Goal: Task Accomplishment & Management: Use online tool/utility

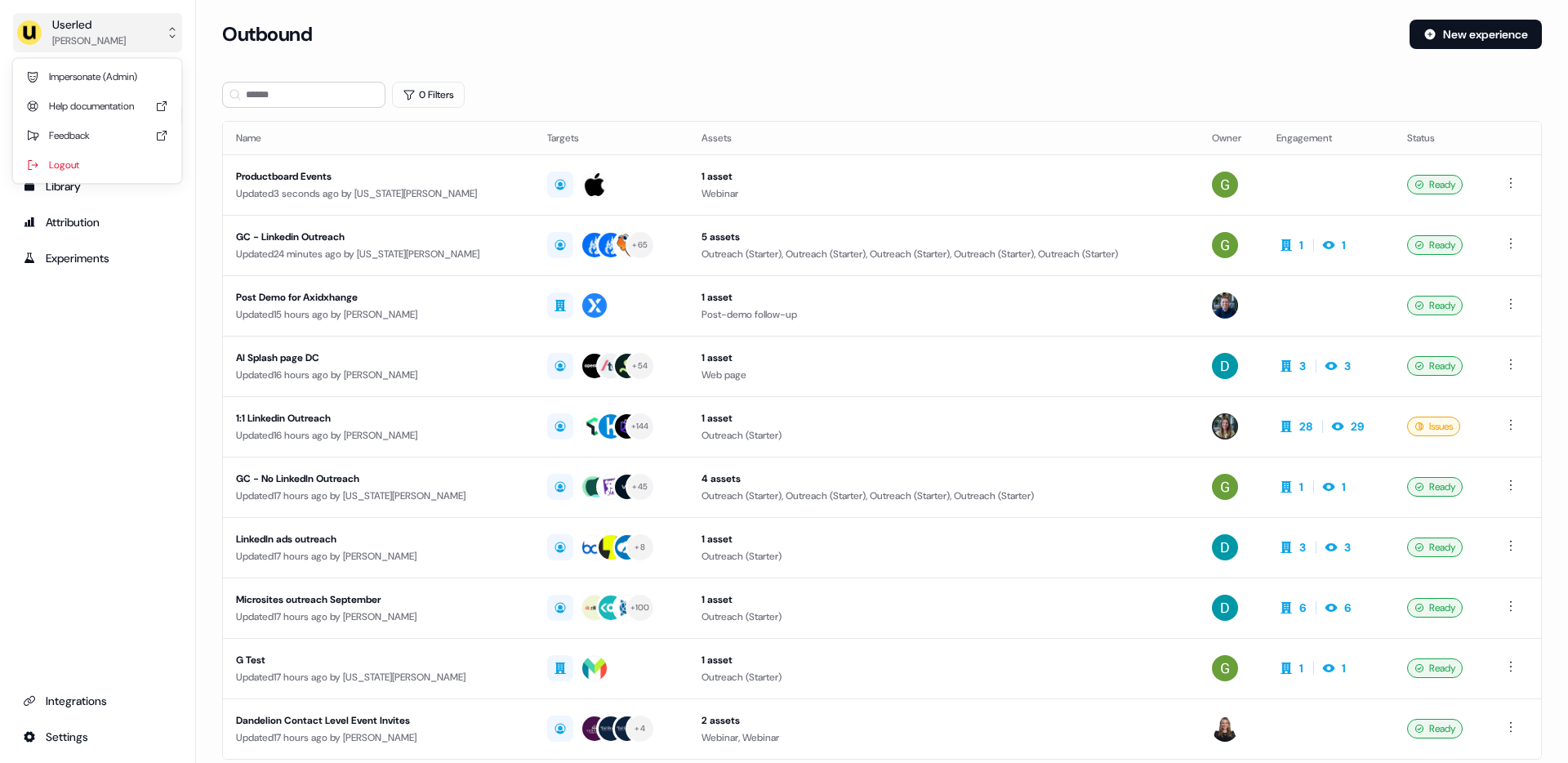
click at [110, 28] on div "Userled" at bounding box center [89, 23] width 73 height 16
click at [113, 79] on div "Impersonate (Admin)" at bounding box center [97, 76] width 155 height 29
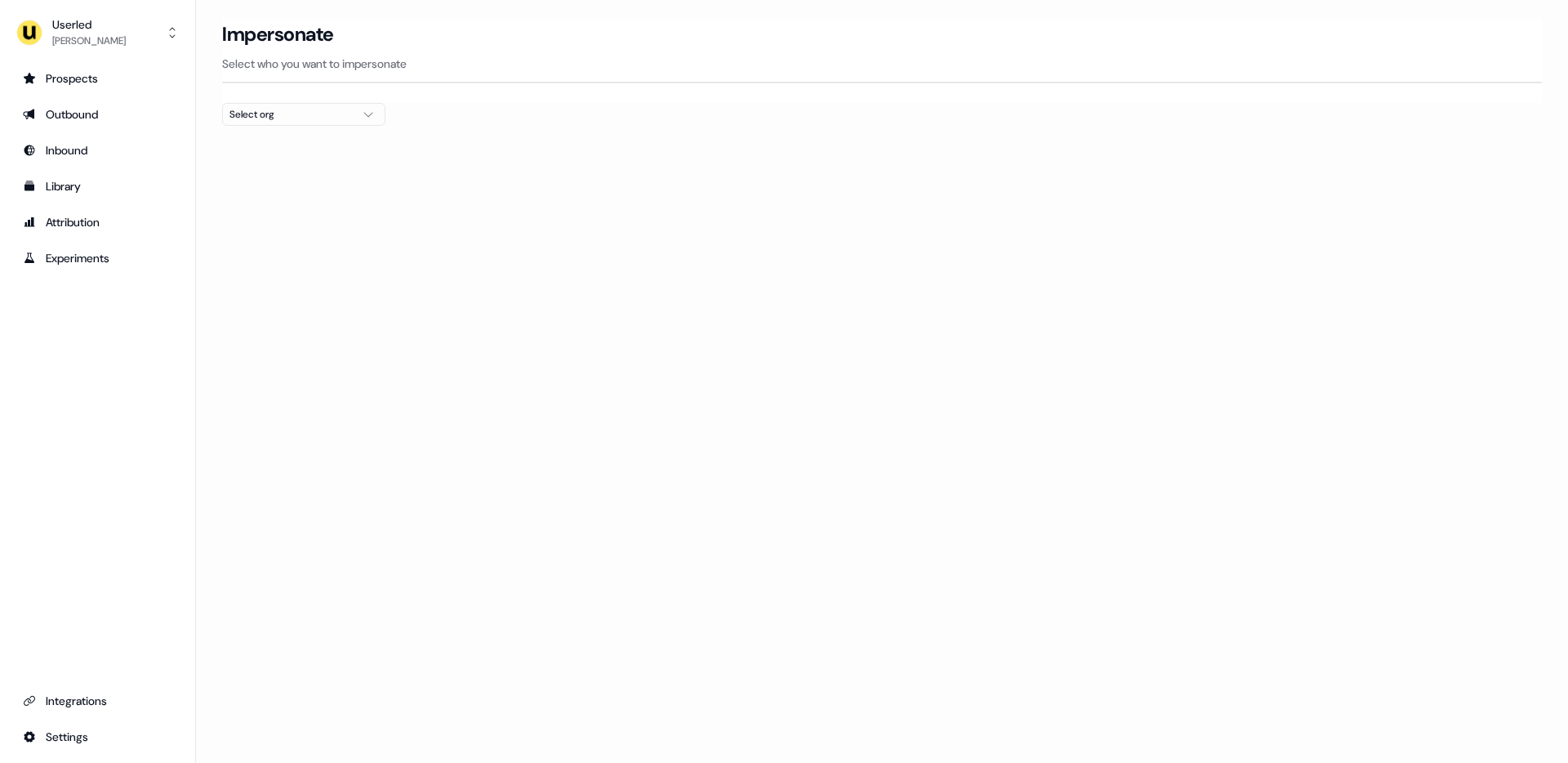
click at [274, 104] on button "Select org" at bounding box center [304, 114] width 163 height 23
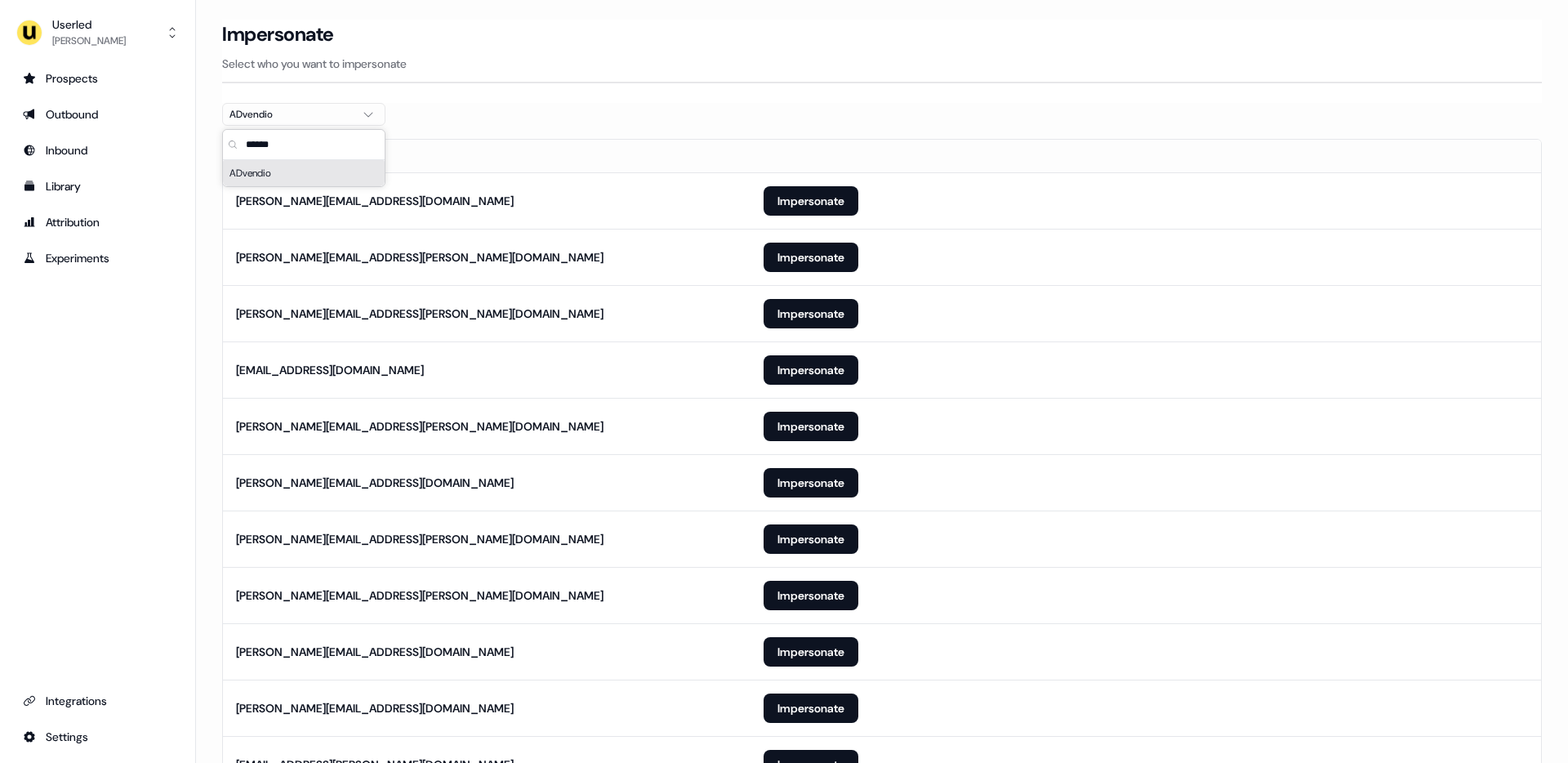
type input "******"
click at [98, 377] on div "Prospects Outbound Inbound Library Attribution Experiments Integrations Settings" at bounding box center [98, 407] width 169 height 684
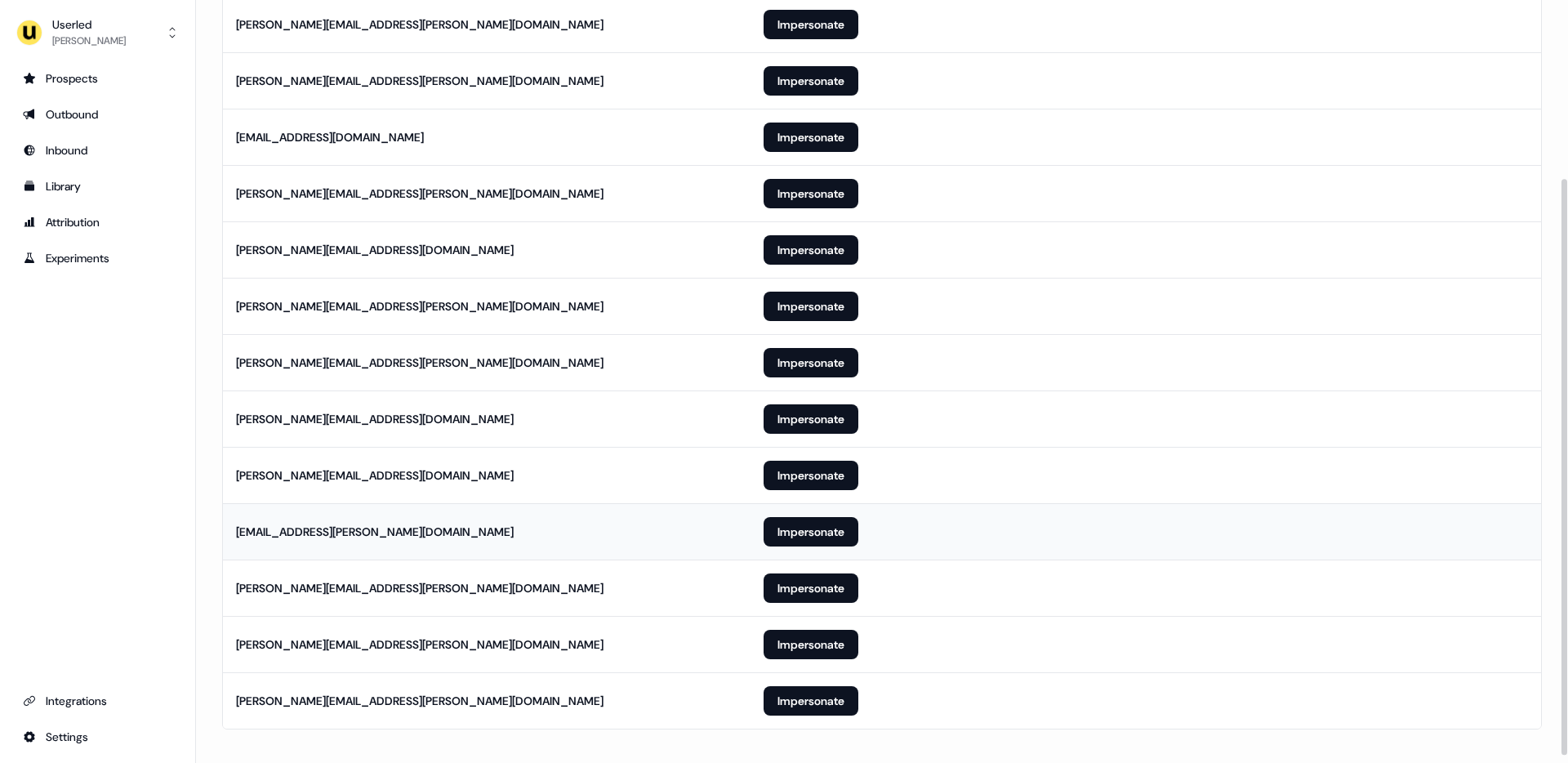
scroll to position [236, 0]
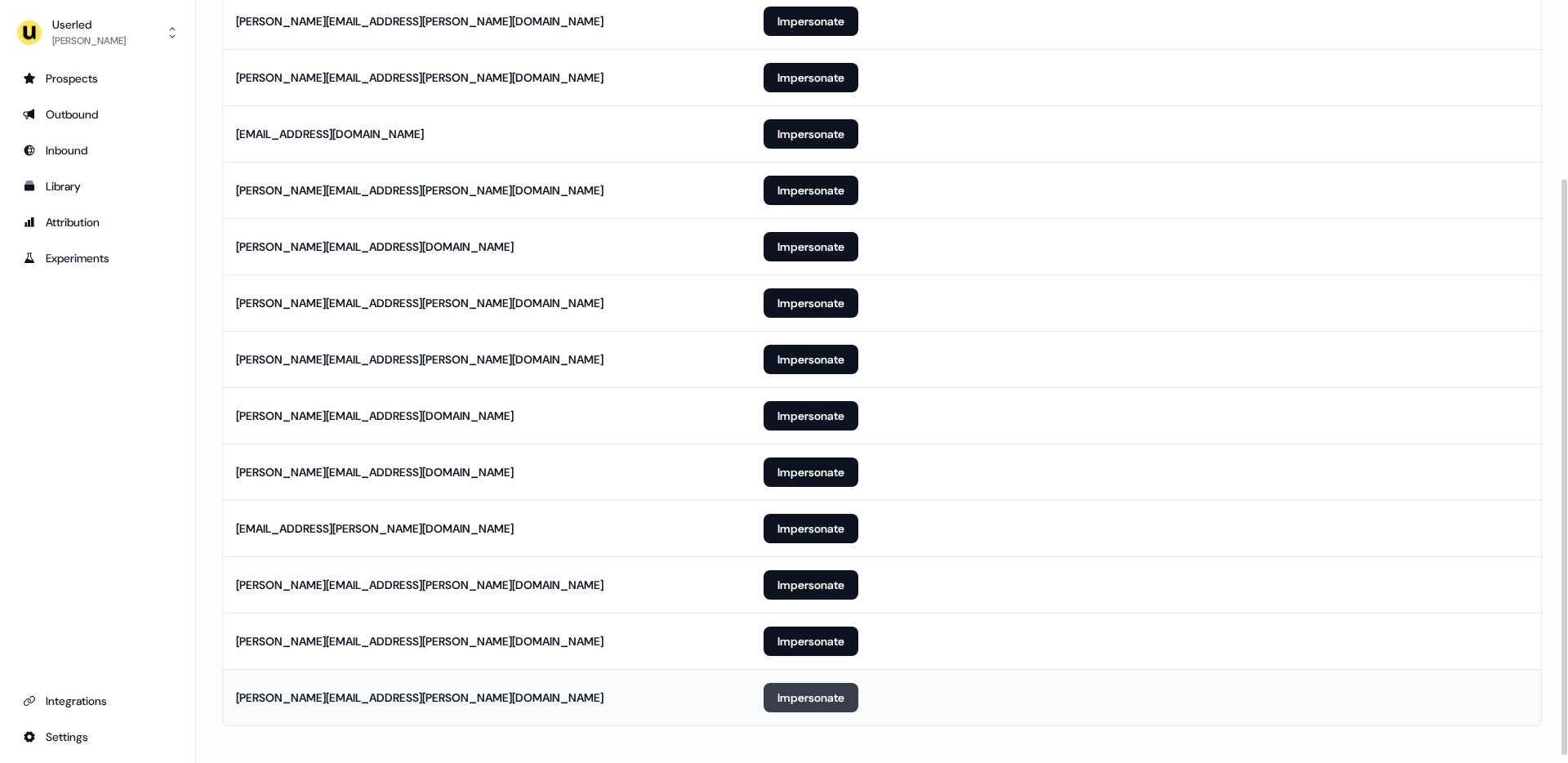
click at [789, 695] on button "Impersonate" at bounding box center [811, 696] width 95 height 29
